Goal: Check status: Check status

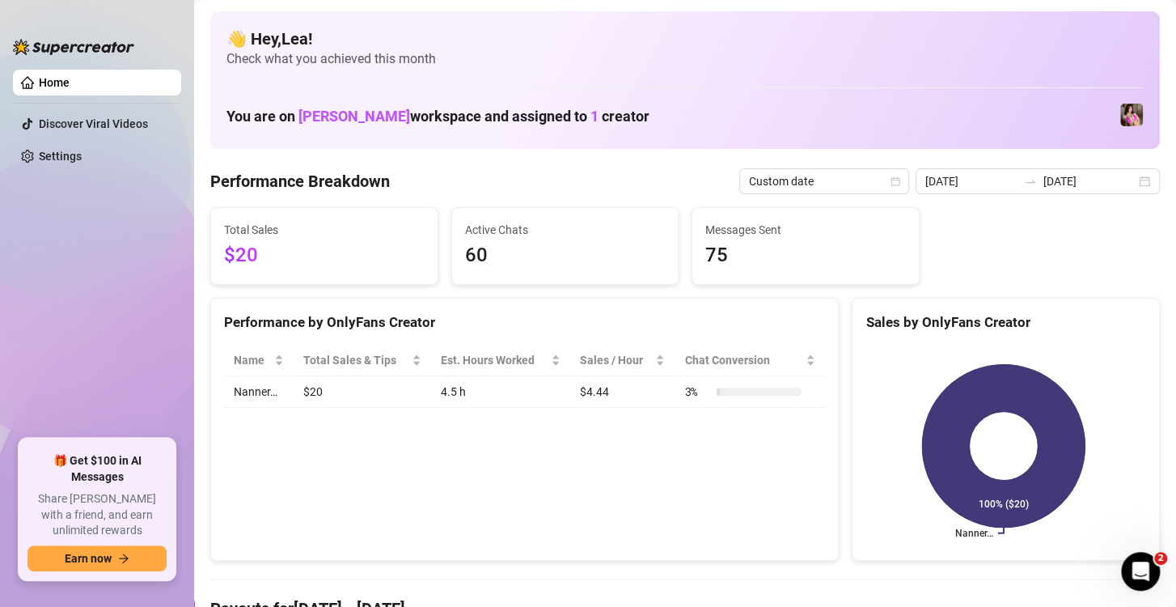
scroll to position [53, 0]
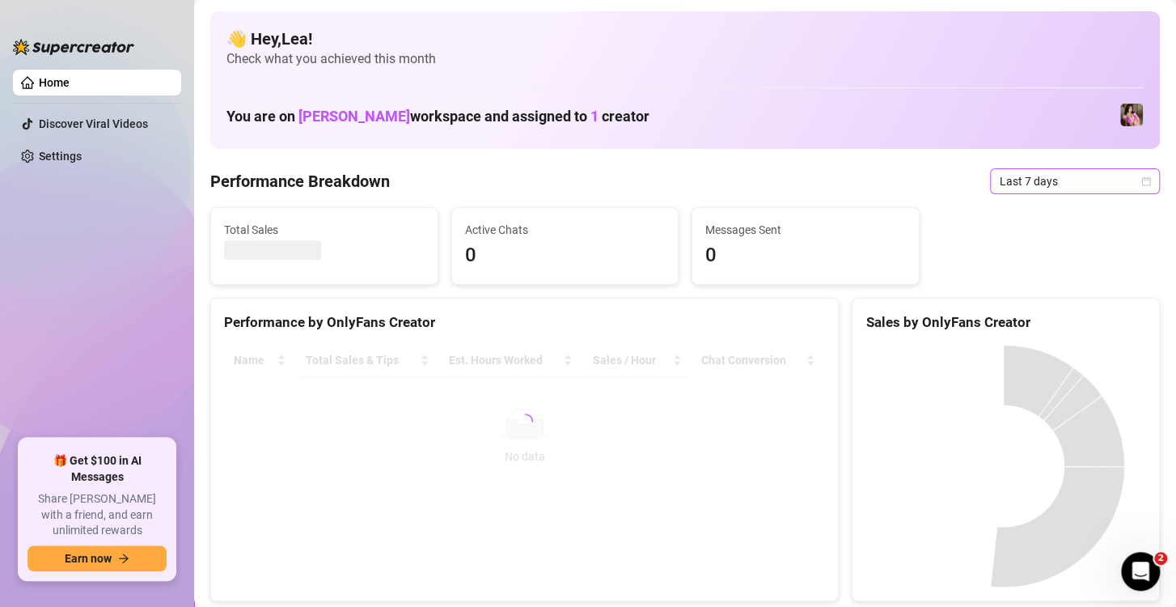
click at [1141, 179] on icon "calendar" at bounding box center [1146, 181] width 10 height 10
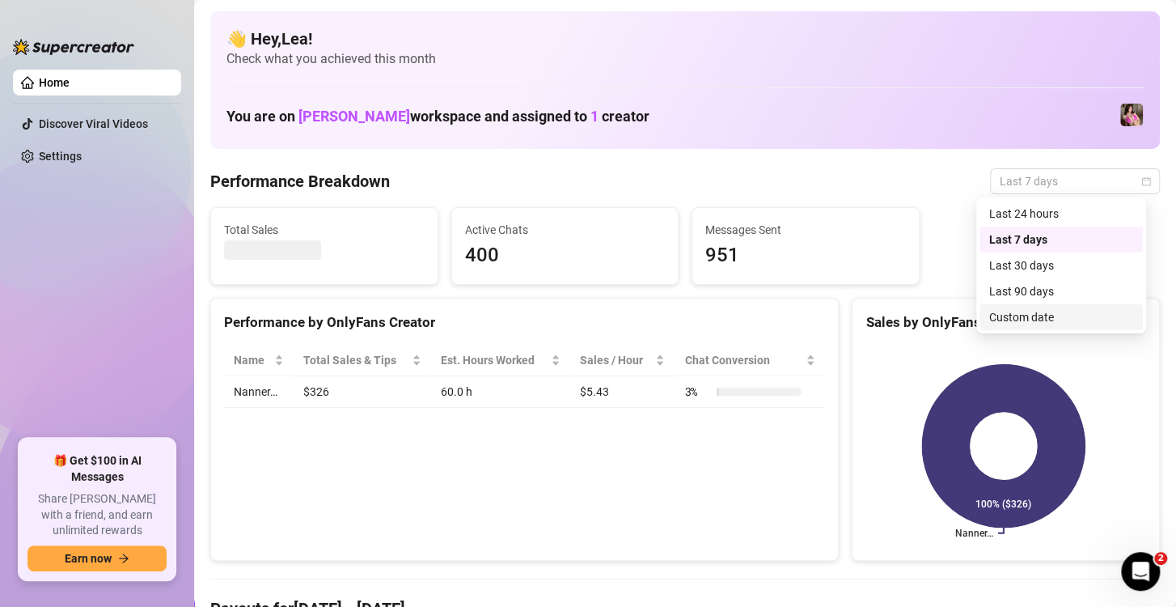
click at [1055, 316] on div "Custom date" at bounding box center [1061, 317] width 144 height 18
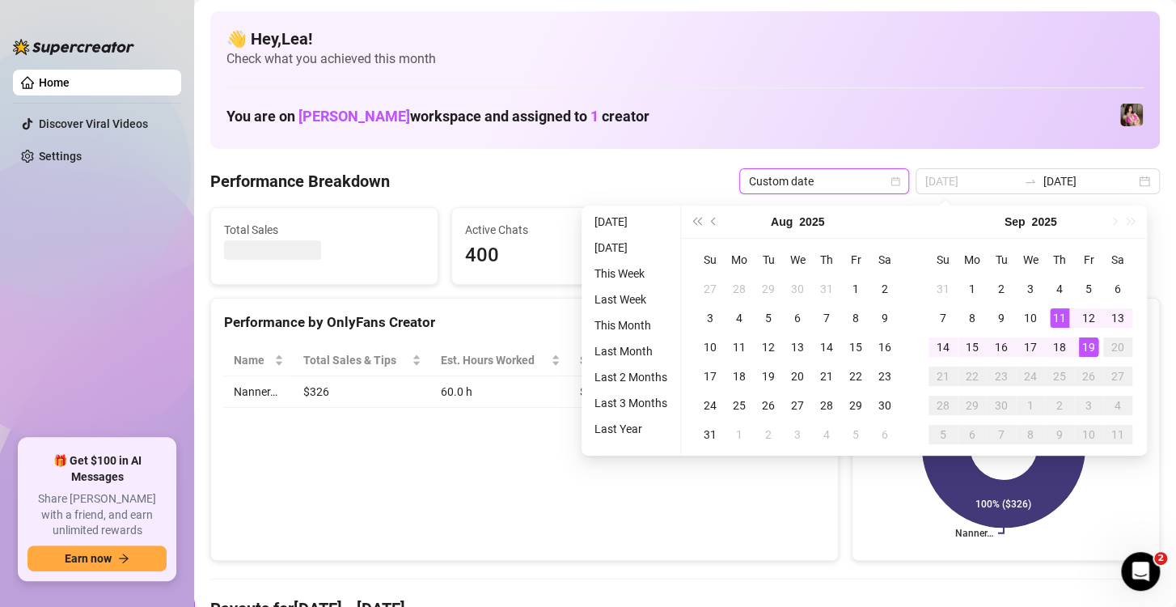
type input "[DATE]"
click at [1088, 342] on div "19" at bounding box center [1088, 346] width 19 height 19
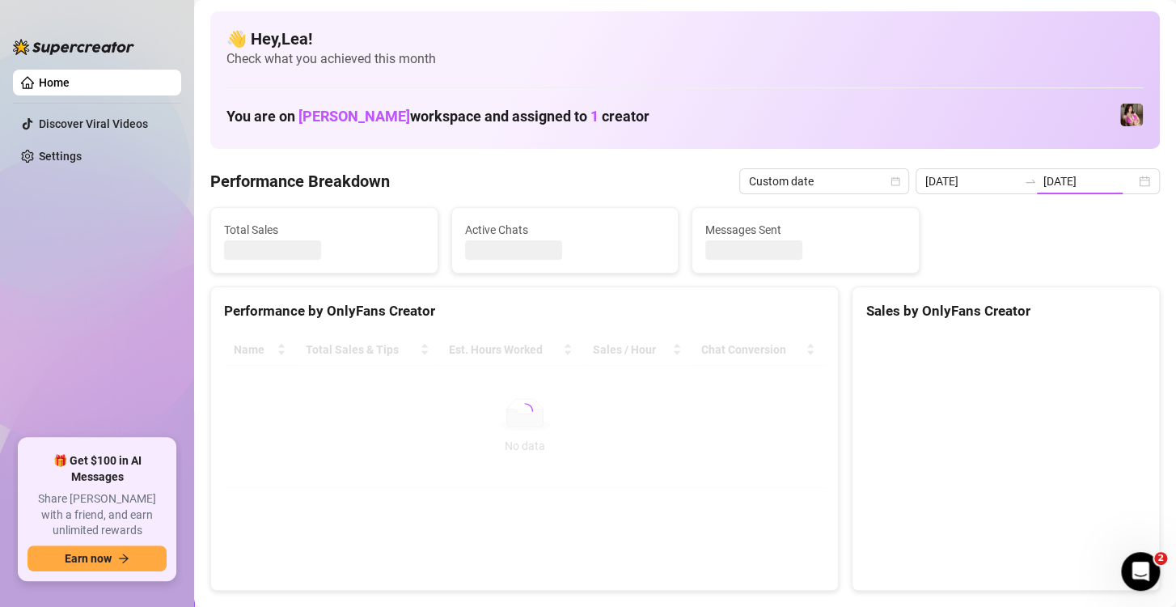
type input "[DATE]"
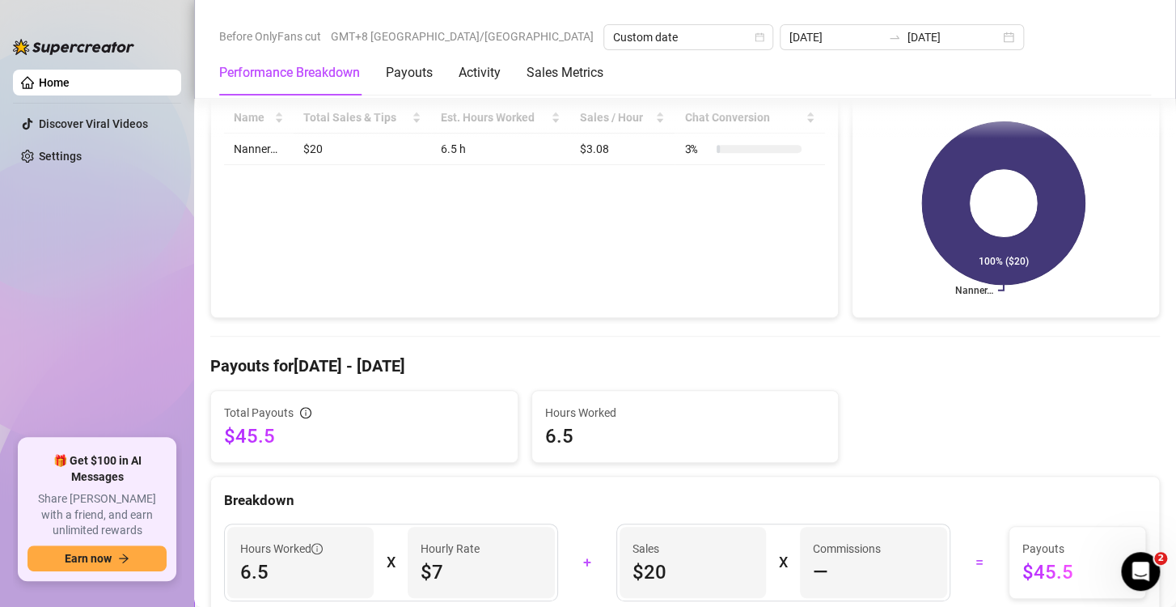
scroll to position [296, 0]
